Goal: Use online tool/utility: Utilize a website feature to perform a specific function

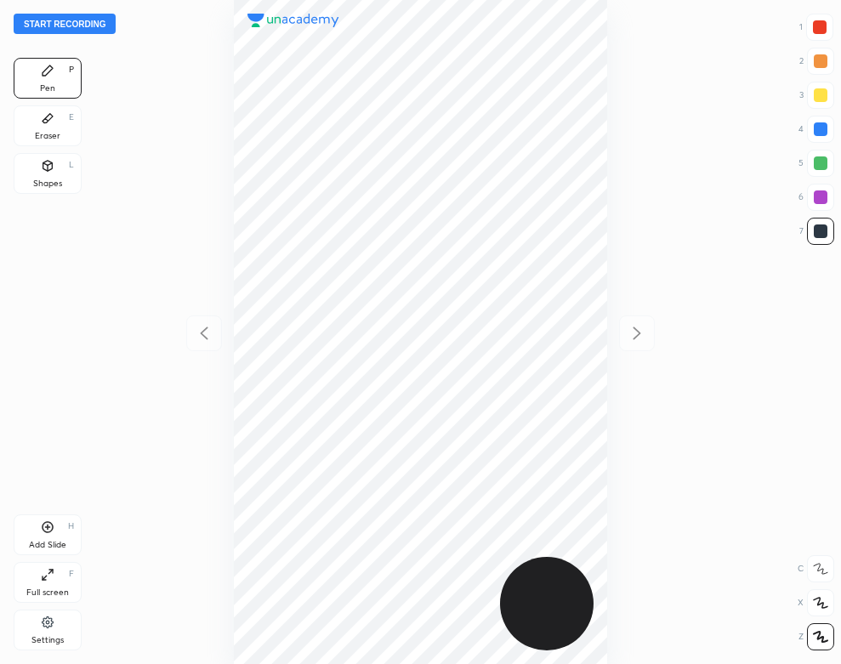
scroll to position [664, 569]
click at [90, 24] on button "Start recording" at bounding box center [65, 24] width 102 height 20
click at [44, 629] on icon at bounding box center [48, 622] width 14 height 15
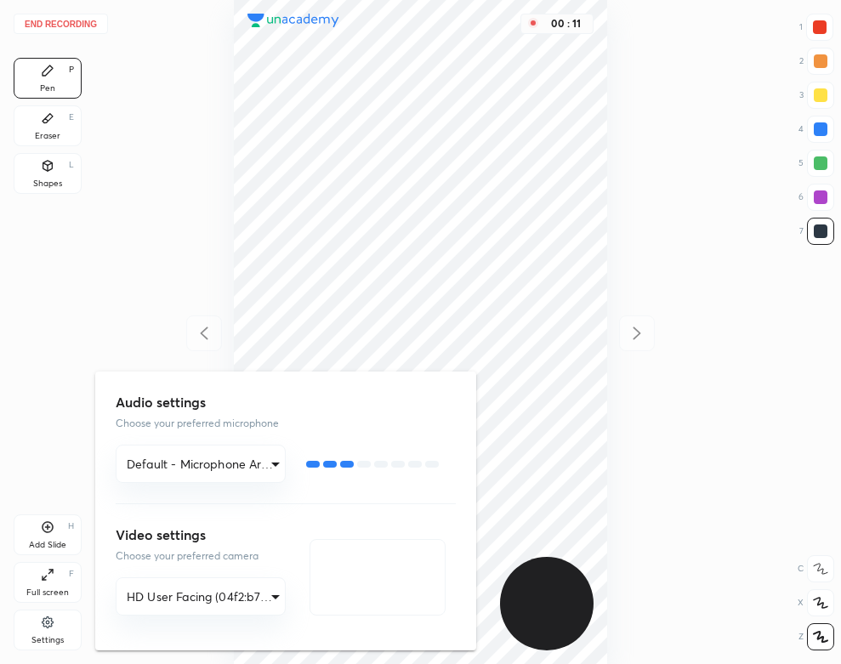
click at [116, 255] on div at bounding box center [420, 332] width 841 height 664
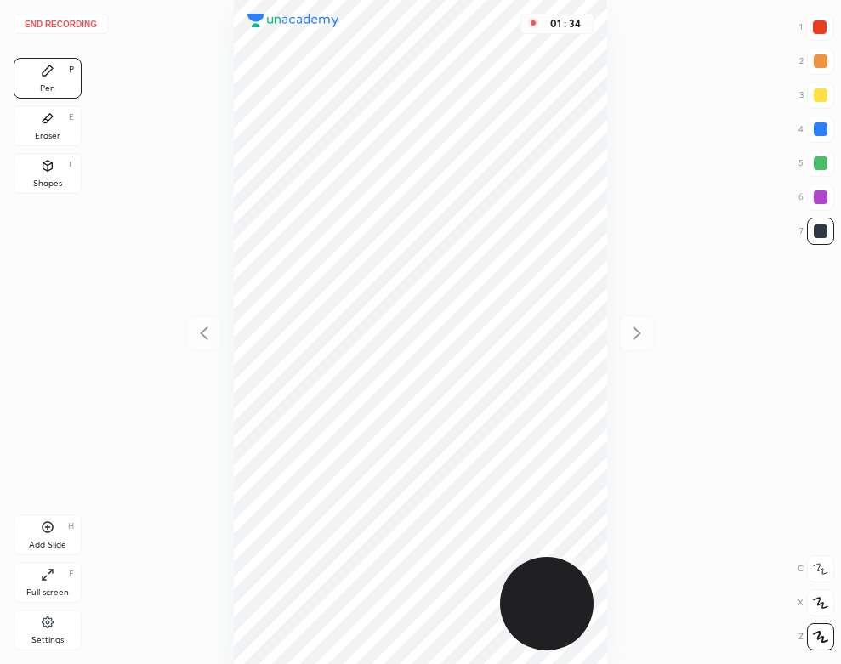
click at [39, 121] on div "Eraser E" at bounding box center [48, 125] width 68 height 41
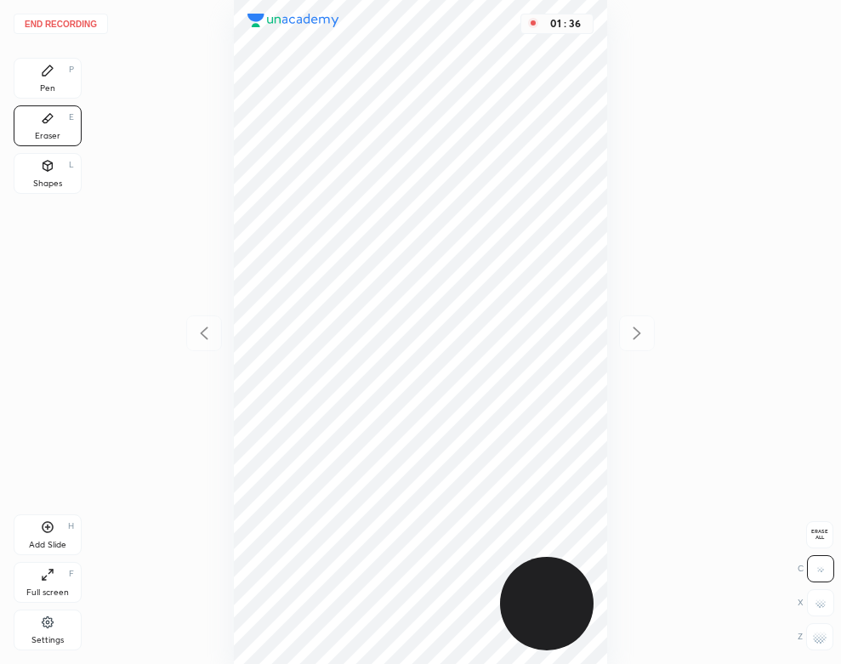
click at [43, 73] on icon at bounding box center [48, 70] width 10 height 10
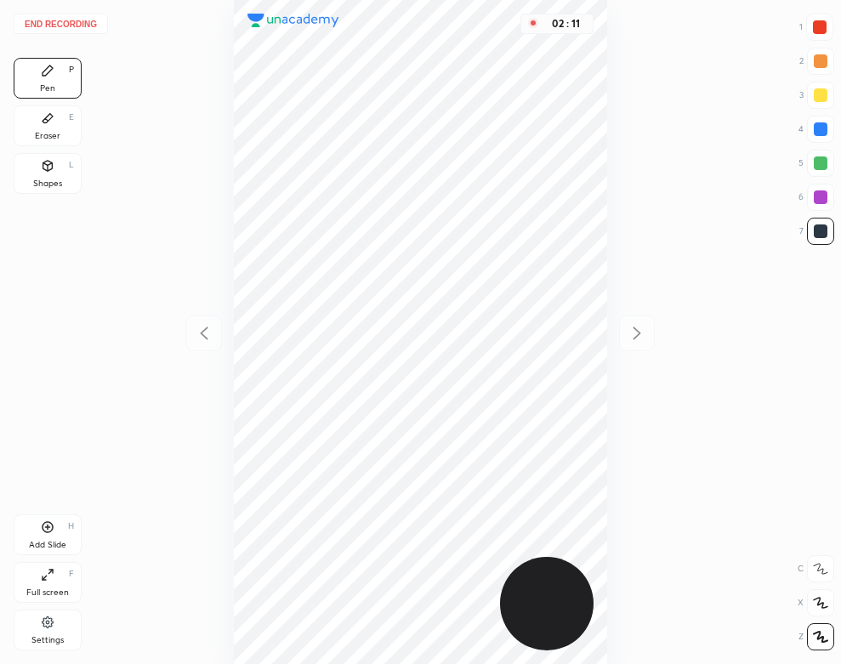
click at [47, 529] on icon at bounding box center [48, 527] width 14 height 14
click at [78, 19] on button "End recording" at bounding box center [61, 24] width 94 height 20
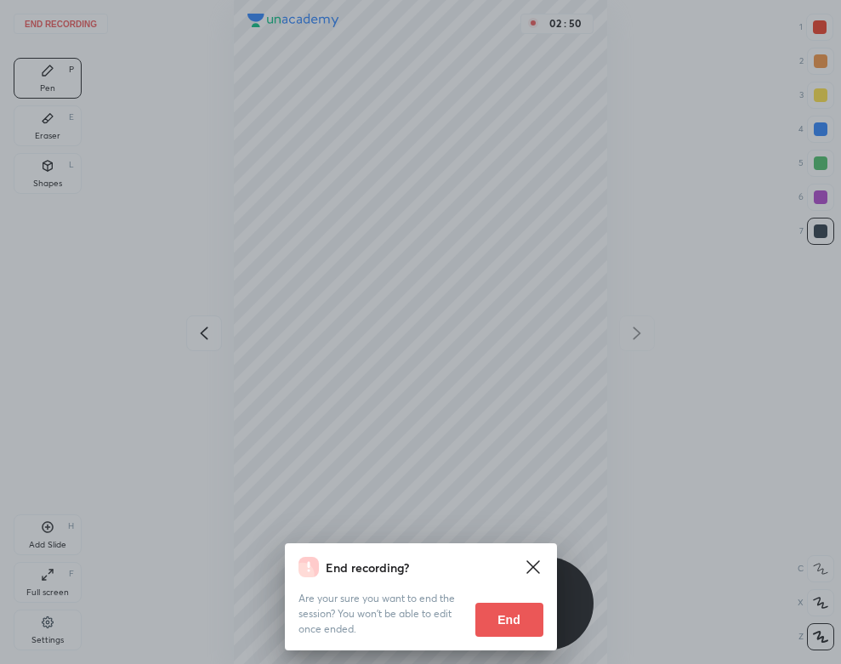
click at [504, 618] on button "End" at bounding box center [509, 620] width 68 height 34
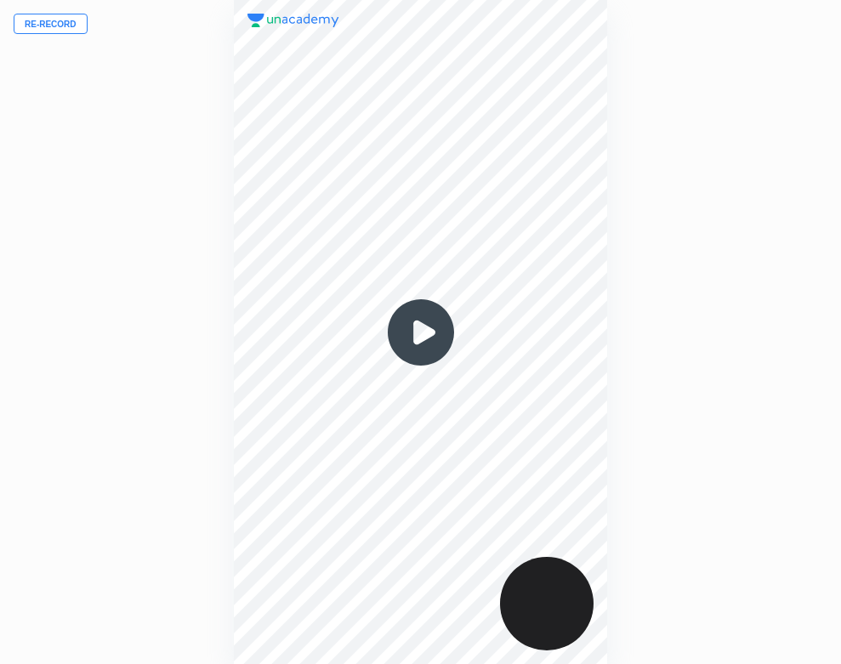
click at [416, 332] on img at bounding box center [421, 333] width 82 height 82
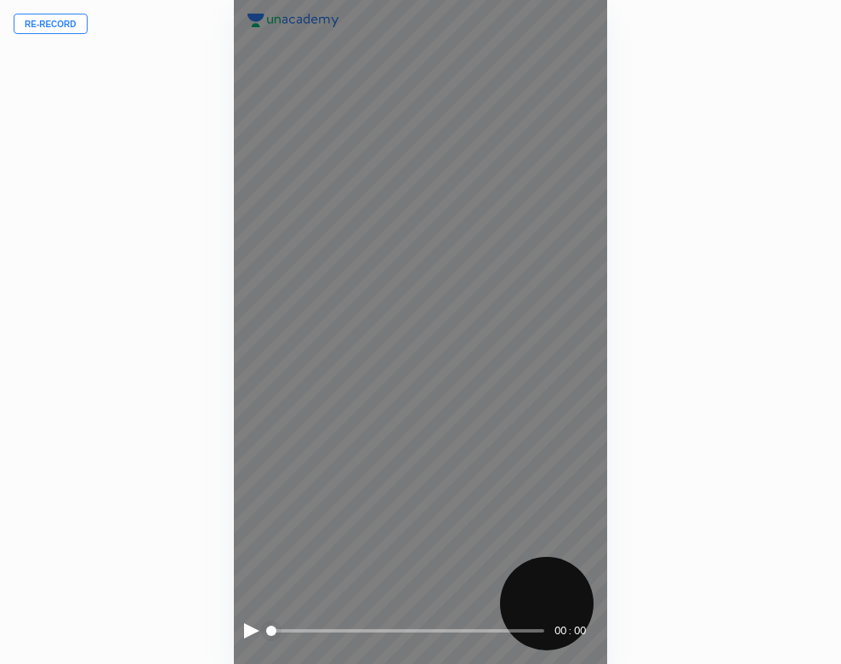
click at [249, 628] on div at bounding box center [251, 630] width 15 height 15
